Goal: Find specific page/section: Find specific page/section

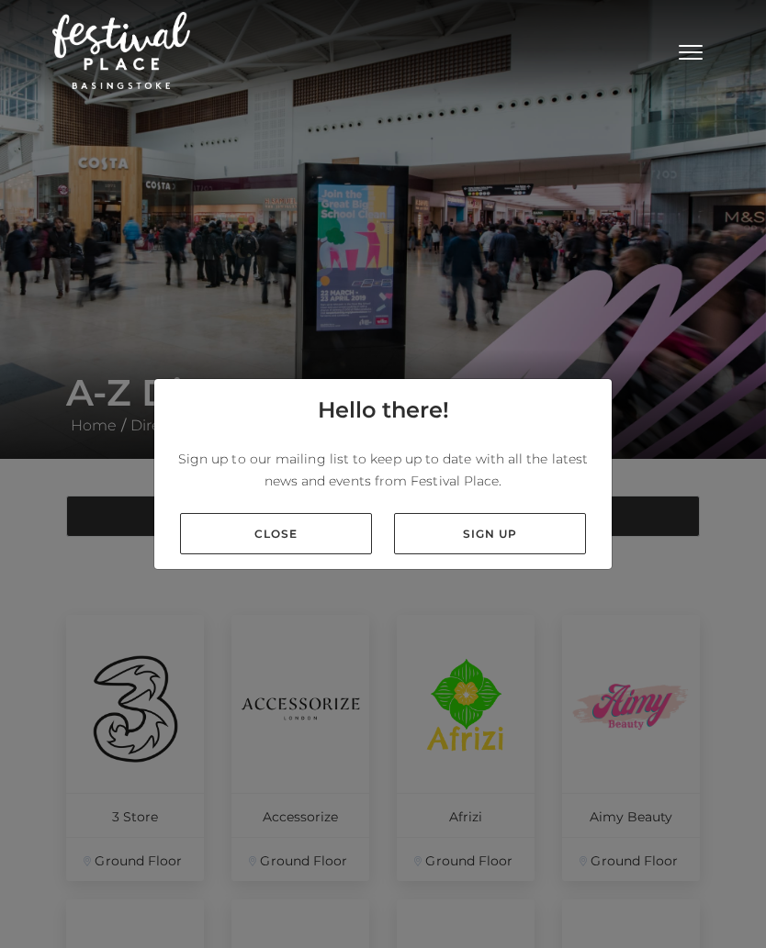
click at [309, 524] on link "Close" at bounding box center [276, 533] width 192 height 41
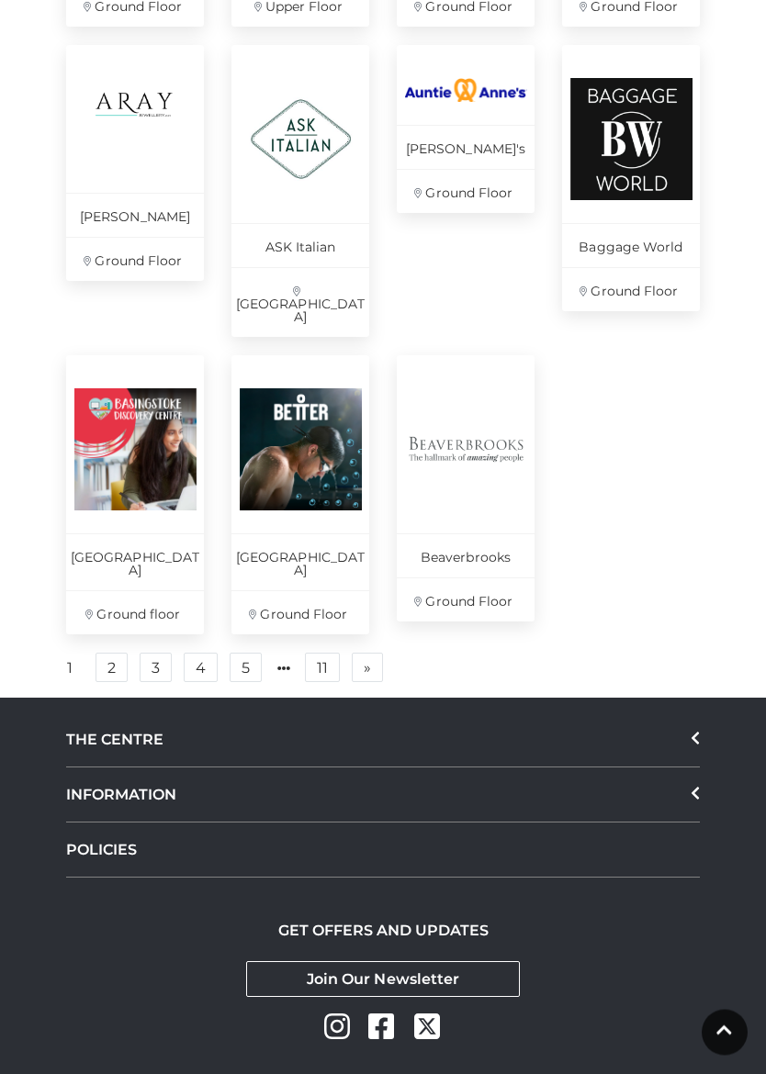
scroll to position [1140, 0]
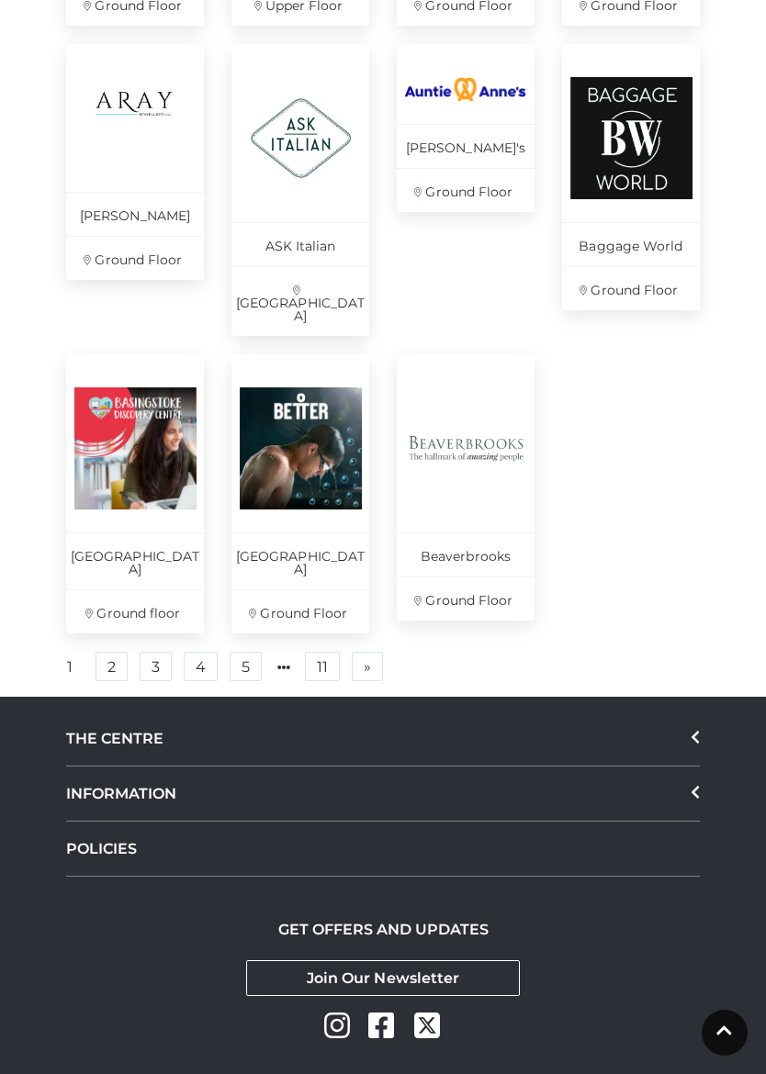
click at [372, 652] on link "» Next" at bounding box center [367, 666] width 31 height 29
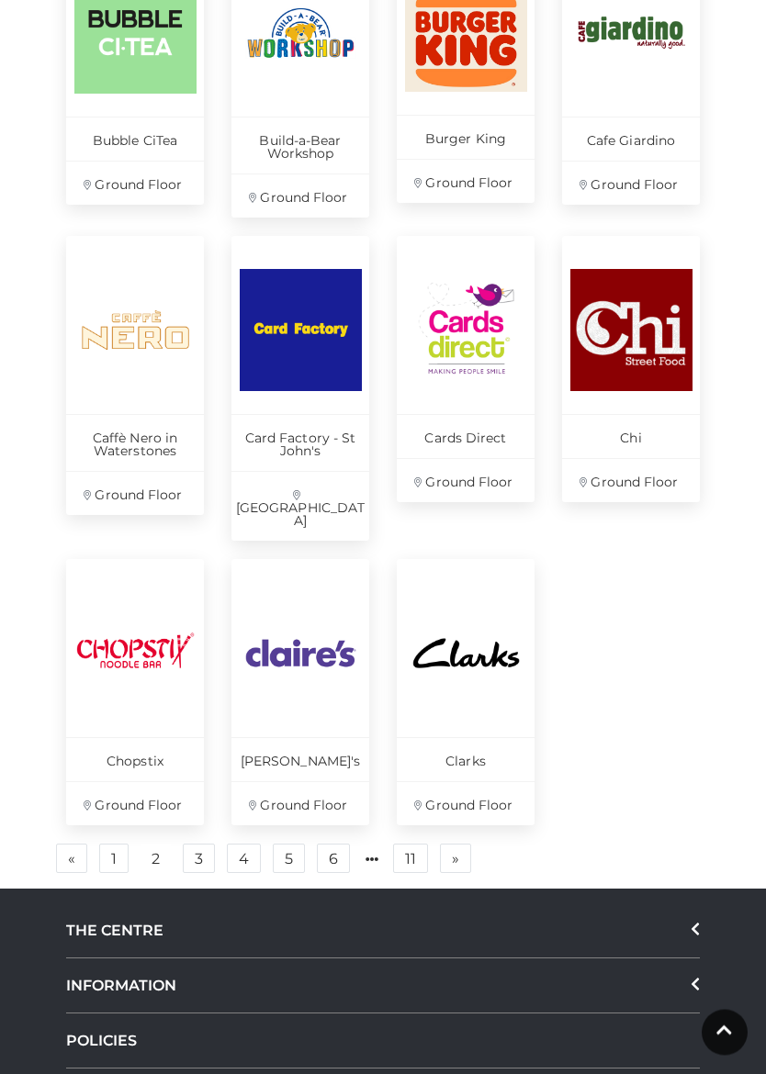
scroll to position [987, 0]
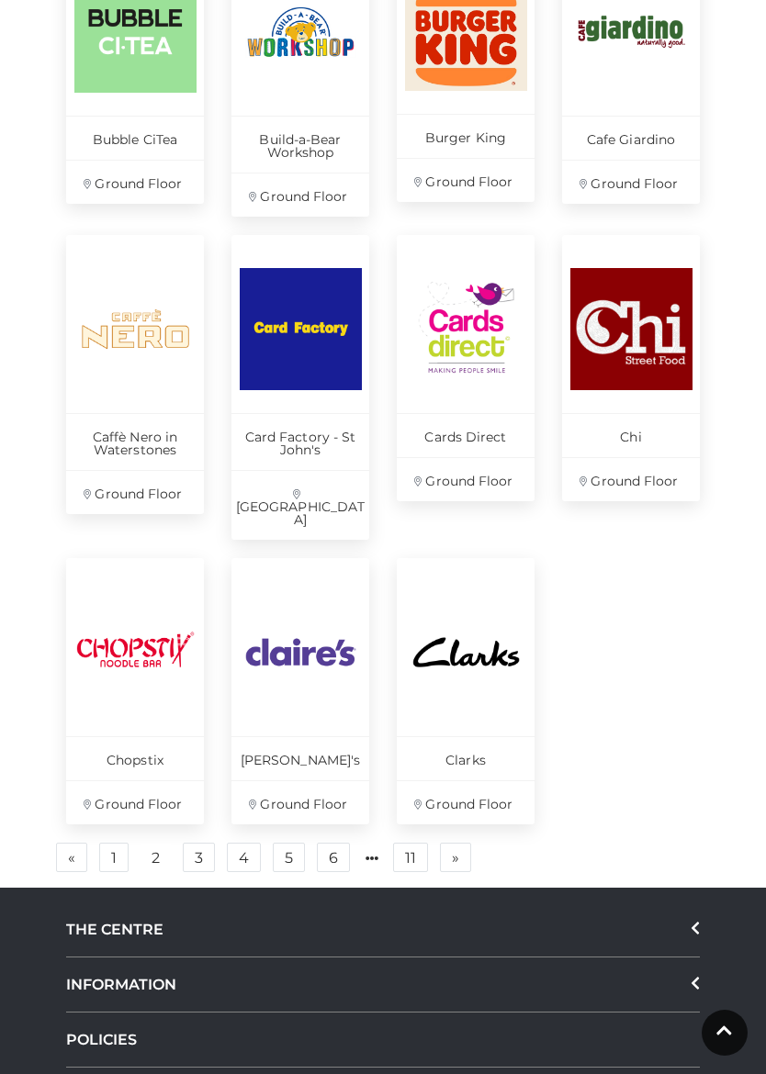
click at [465, 843] on link "» Next" at bounding box center [455, 857] width 31 height 29
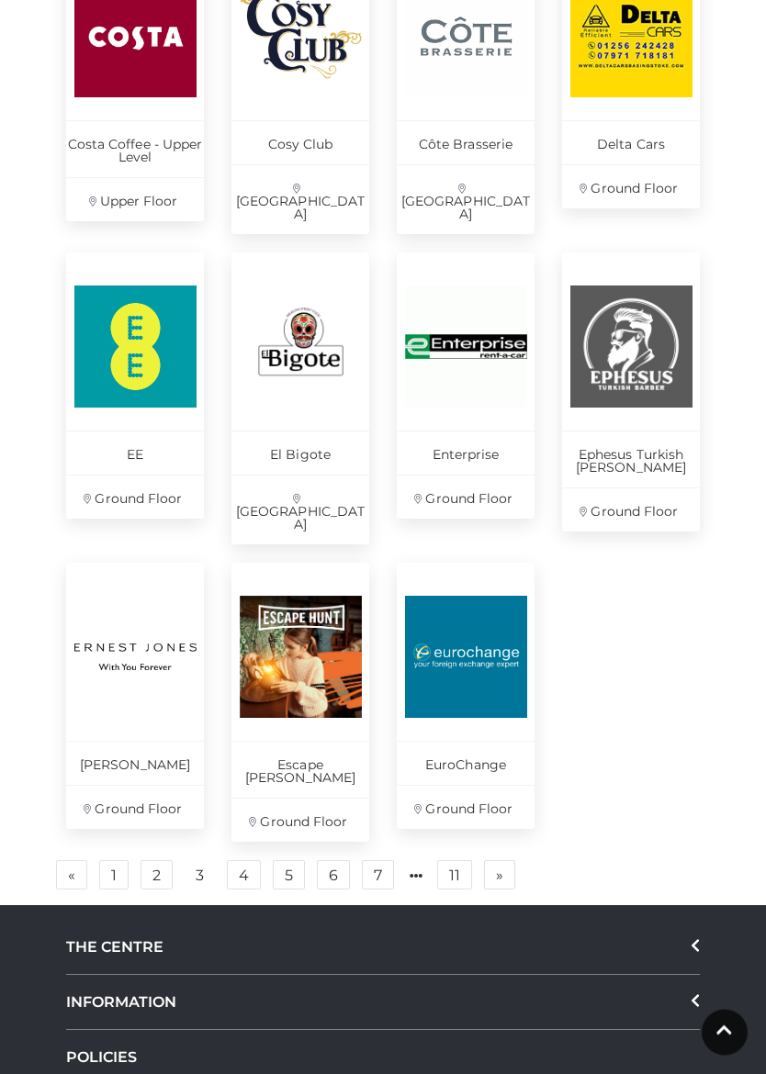
scroll to position [984, 0]
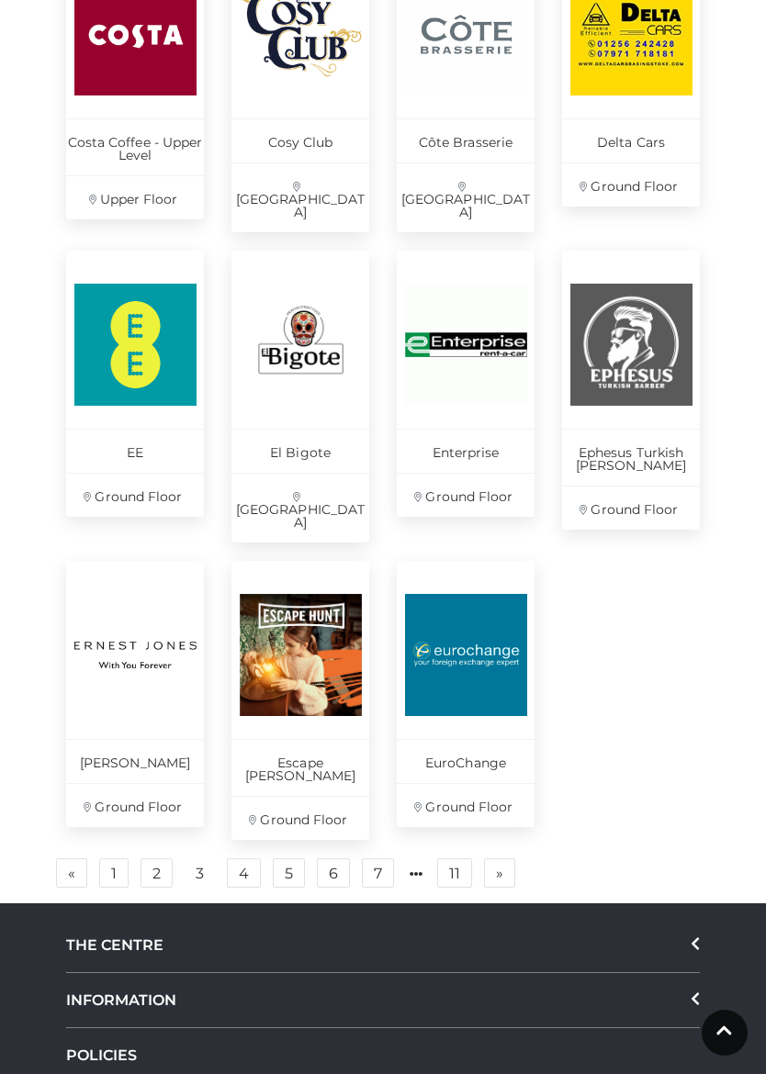
click at [500, 867] on span "»" at bounding box center [499, 873] width 7 height 13
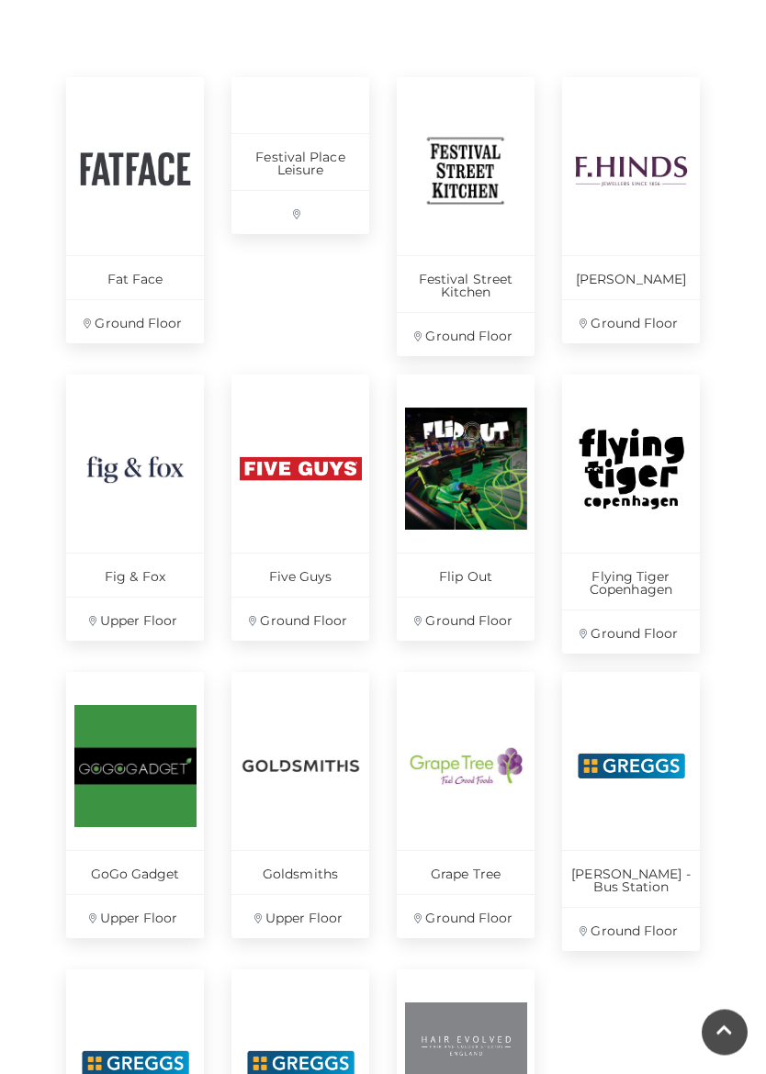
scroll to position [538, 0]
click at [476, 283] on p "Festival Street Kitchen" at bounding box center [466, 283] width 138 height 57
